Goal: Obtain resource: Obtain resource

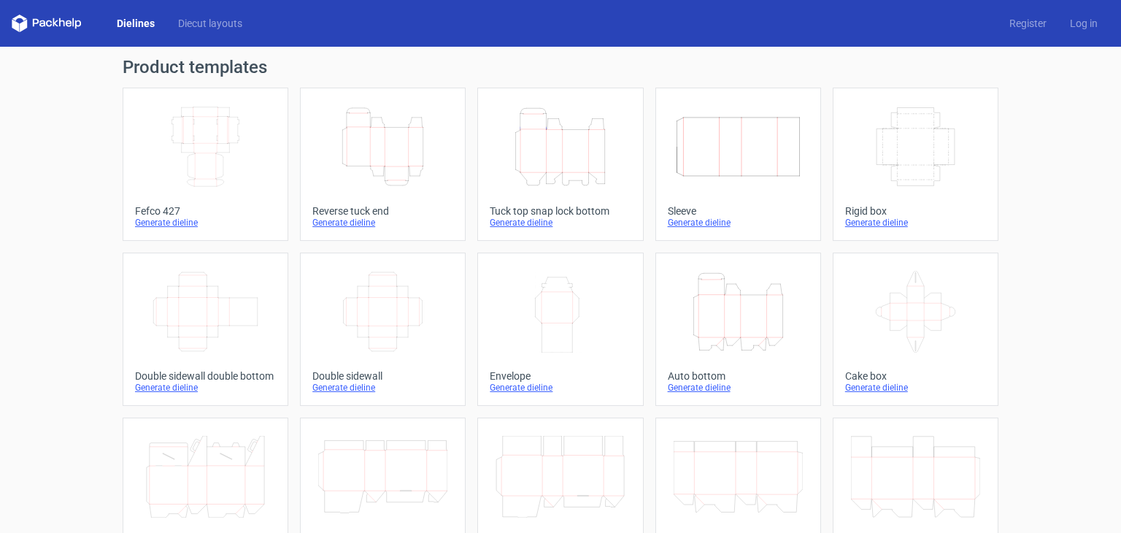
click at [548, 150] on icon "Height Depth Width" at bounding box center [559, 147] width 129 height 82
click at [125, 23] on link "Dielines" at bounding box center [135, 23] width 61 height 15
click at [135, 22] on link "Dielines" at bounding box center [135, 23] width 61 height 15
click at [196, 24] on link "Diecut layouts" at bounding box center [210, 23] width 88 height 15
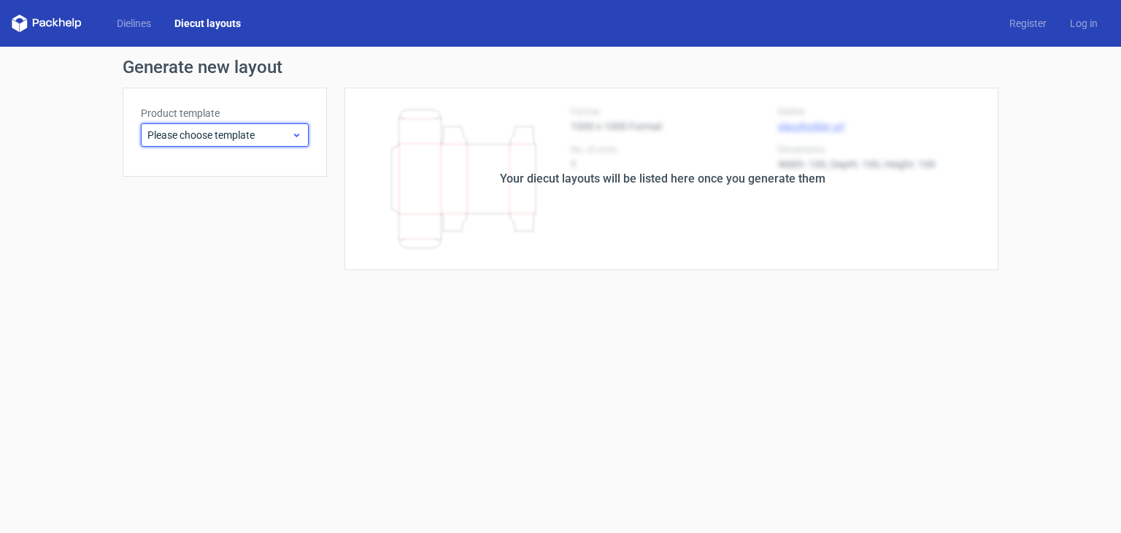
click at [301, 129] on icon at bounding box center [296, 135] width 11 height 12
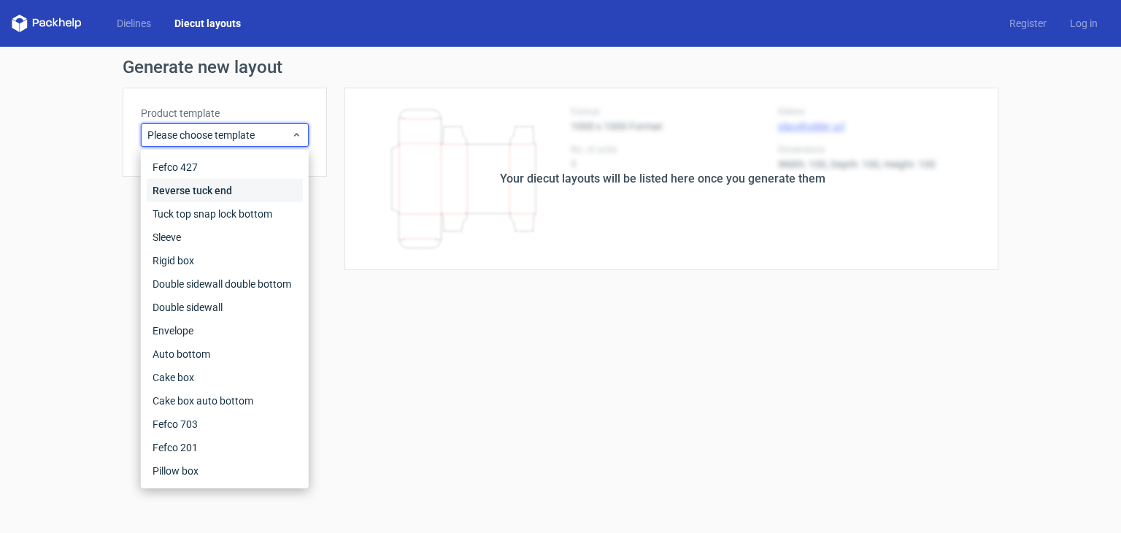
click at [233, 188] on div "Reverse tuck end" at bounding box center [225, 190] width 156 height 23
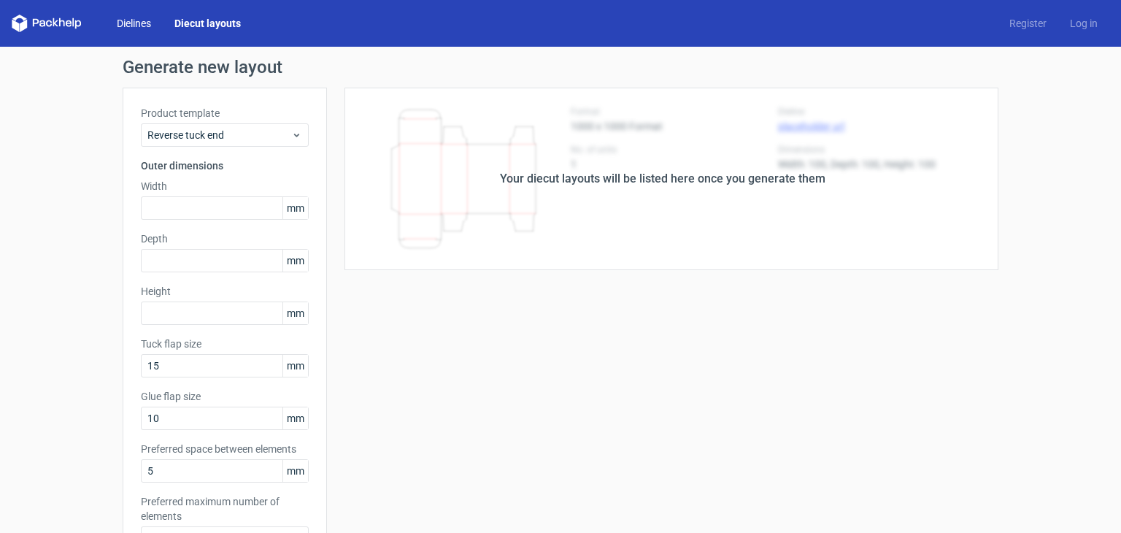
click at [136, 28] on link "Dielines" at bounding box center [134, 23] width 58 height 15
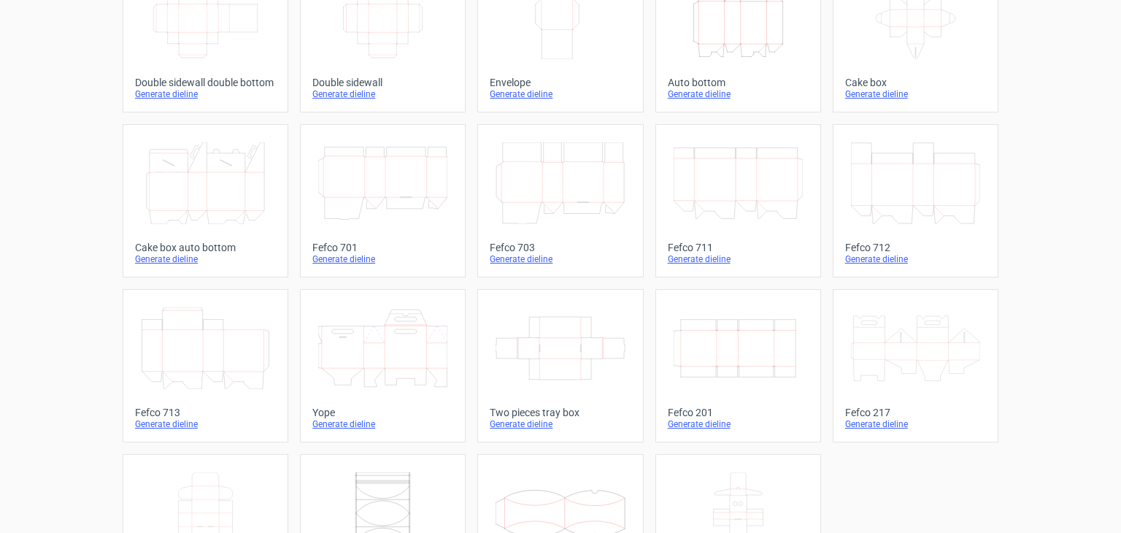
scroll to position [378, 0]
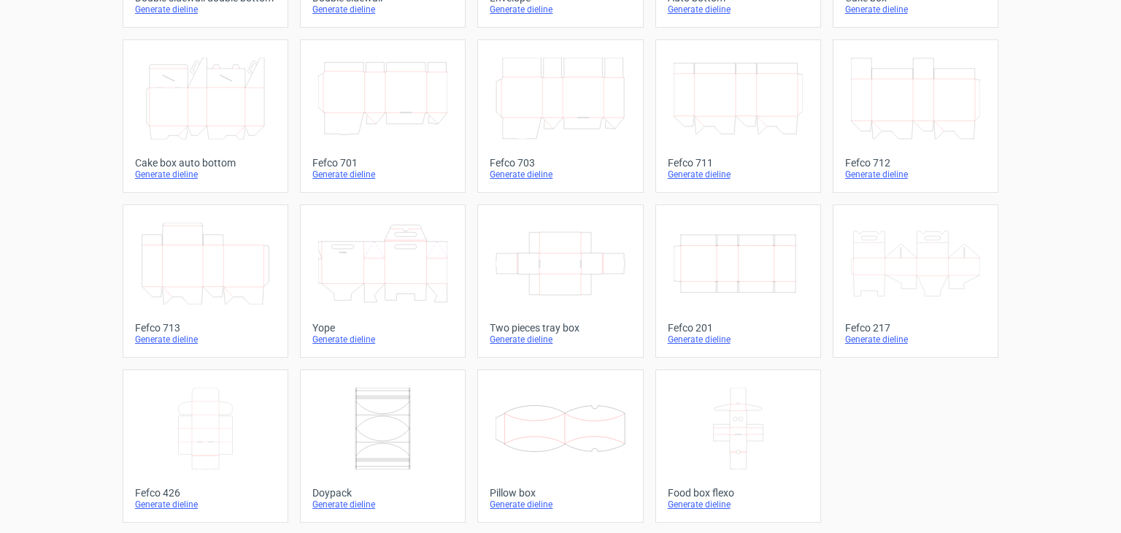
click at [525, 428] on icon at bounding box center [559, 428] width 129 height 82
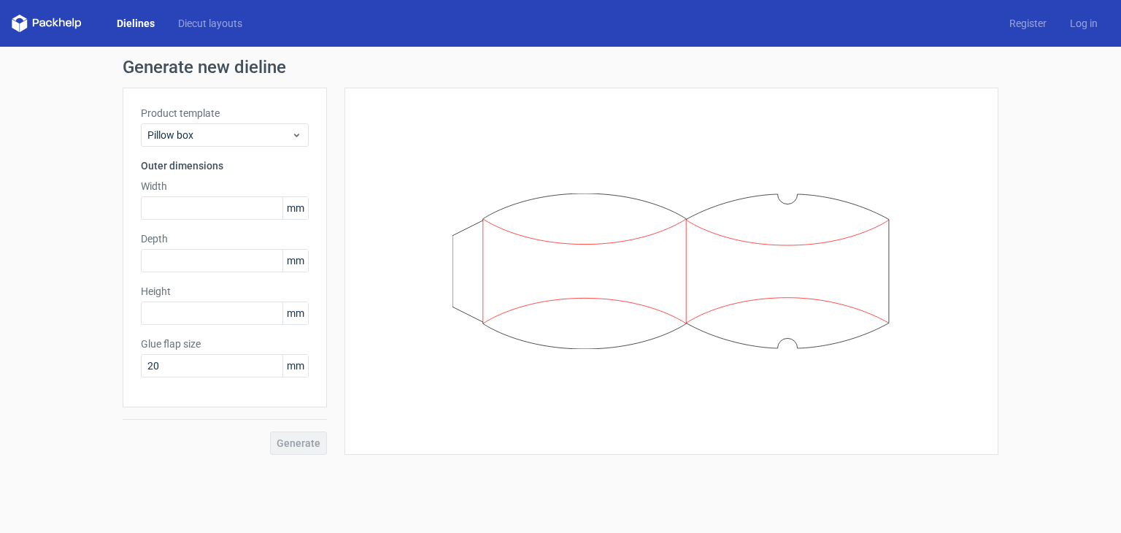
click at [51, 20] on icon at bounding box center [47, 24] width 70 height 18
click at [24, 20] on icon at bounding box center [47, 24] width 70 height 18
click at [202, 20] on link "Diecut layouts" at bounding box center [210, 23] width 88 height 15
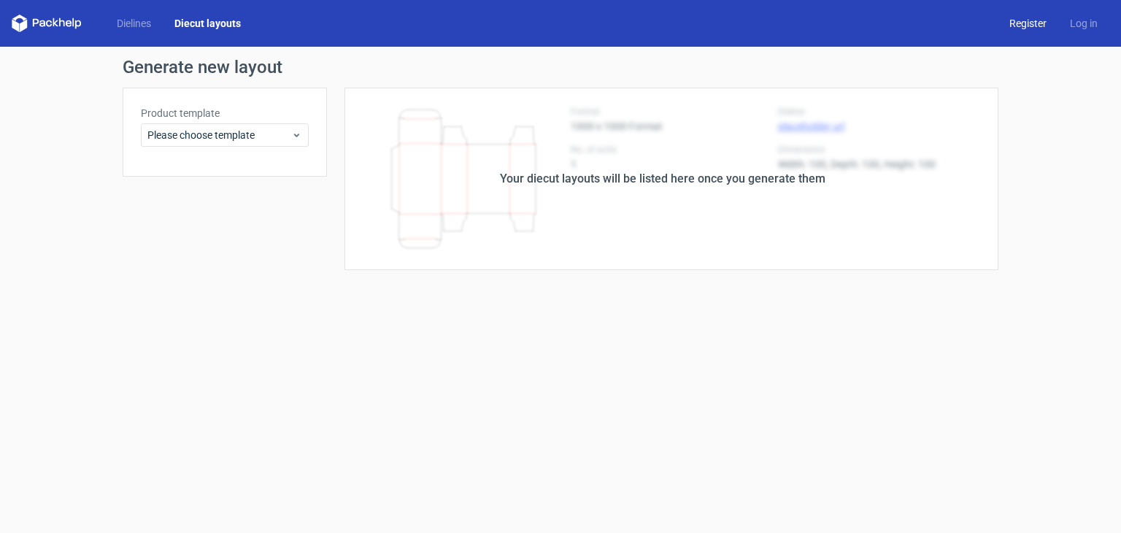
click at [1032, 26] on link "Register" at bounding box center [1027, 23] width 61 height 15
